Goal: Task Accomplishment & Management: Manage account settings

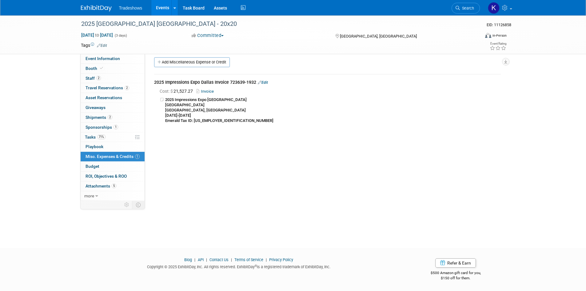
click at [100, 8] on img at bounding box center [96, 8] width 31 height 6
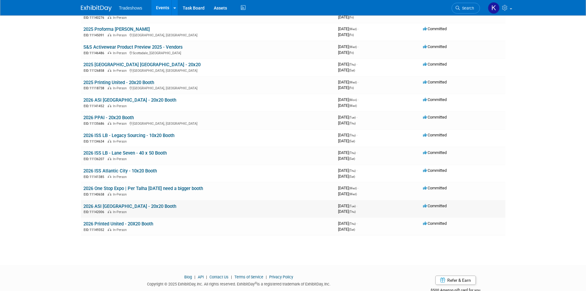
scroll to position [62, 0]
click at [101, 97] on link "2026 ASI [GEOGRAPHIC_DATA] - 20x20 Booth" at bounding box center [129, 100] width 93 height 6
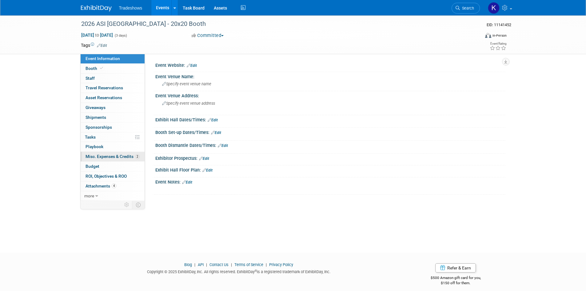
click at [111, 156] on span "Misc. Expenses & Credits 2" at bounding box center [112, 156] width 54 height 5
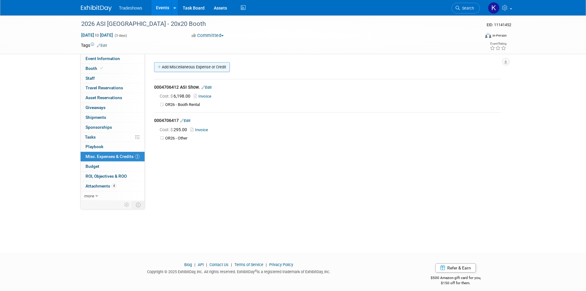
click at [187, 66] on link "Add Miscellaneous Expense or Credit" at bounding box center [192, 67] width 76 height 10
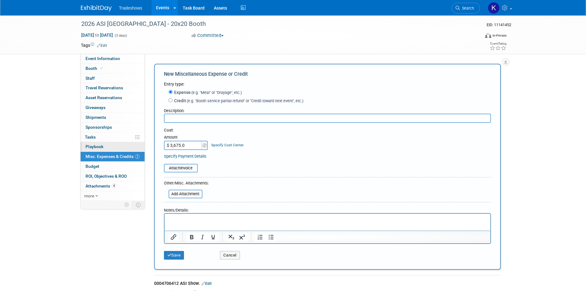
type input "$ 3,675.00"
click at [191, 169] on input "file" at bounding box center [160, 167] width 73 height 7
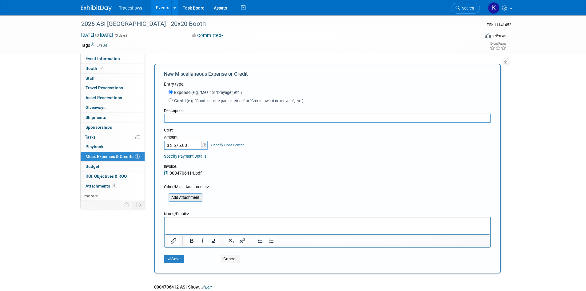
click at [189, 198] on input "file" at bounding box center [165, 197] width 73 height 7
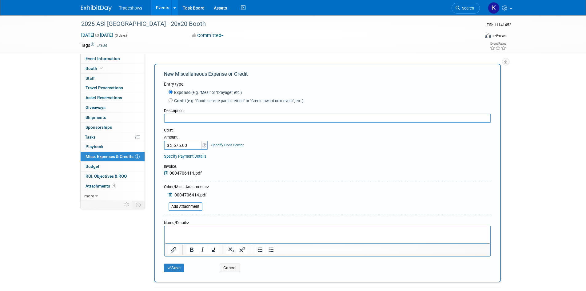
click at [170, 195] on icon at bounding box center [171, 195] width 5 height 4
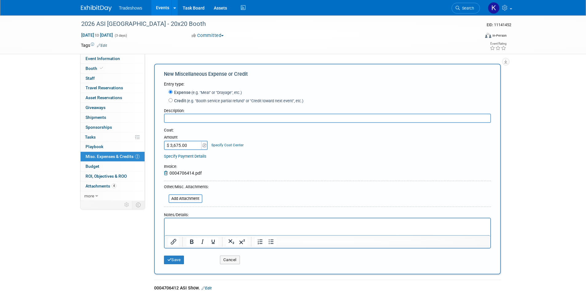
click at [183, 121] on input "text" at bounding box center [327, 117] width 327 height 9
paste input "OR26 - ASI Show Exhibition"
type input "OR26 - ASI Show Exhibition"
click at [177, 259] on button "Save" at bounding box center [174, 259] width 20 height 9
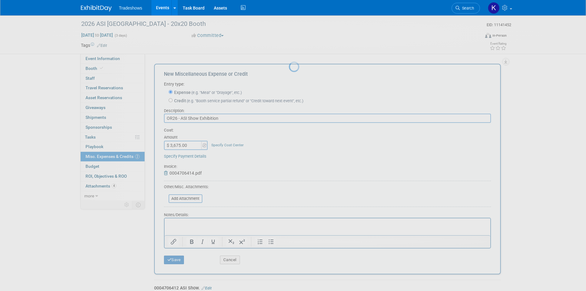
scroll to position [5, 0]
